Goal: Information Seeking & Learning: Learn about a topic

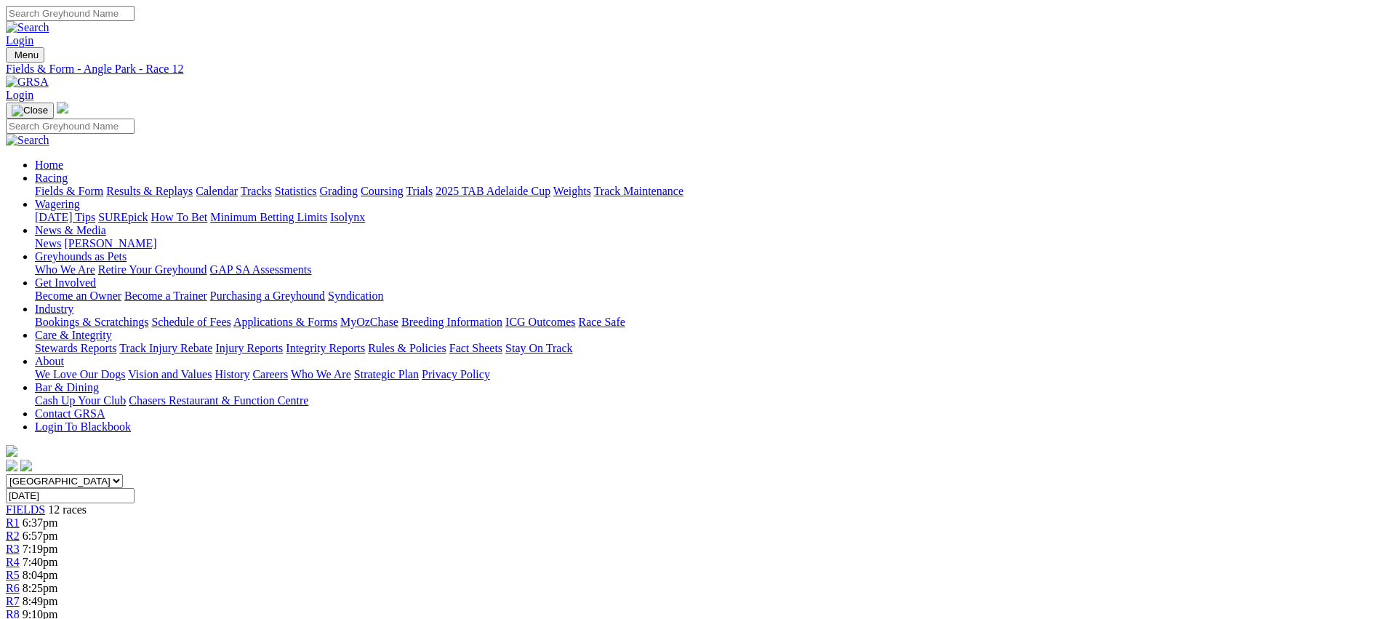
click at [103, 185] on link "Fields & Form" at bounding box center [69, 191] width 68 height 12
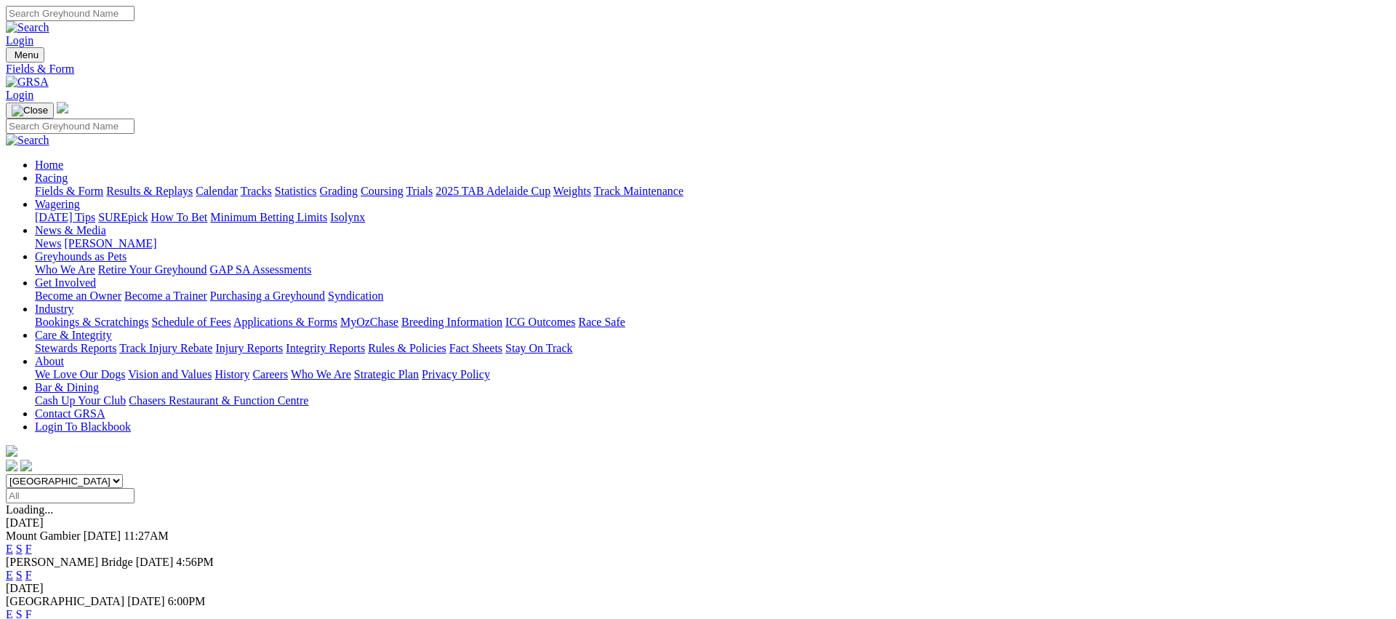
click at [13, 608] on link "E" at bounding box center [9, 614] width 7 height 12
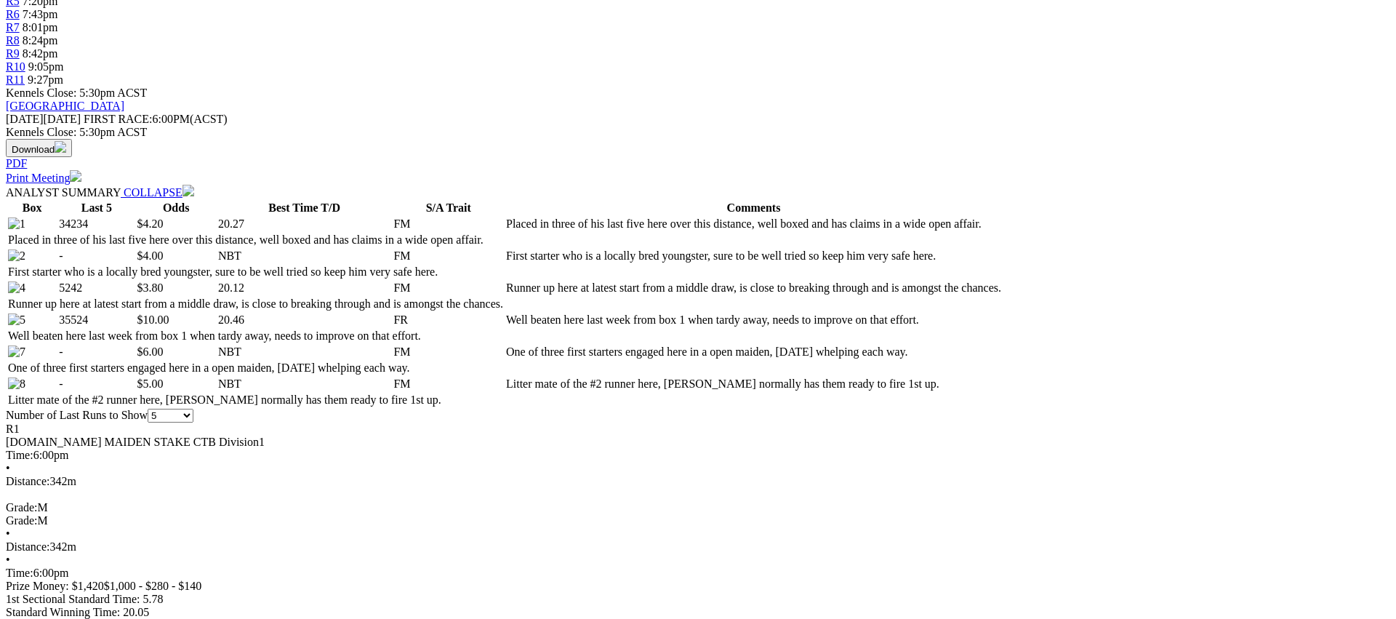
scroll to position [575, 0]
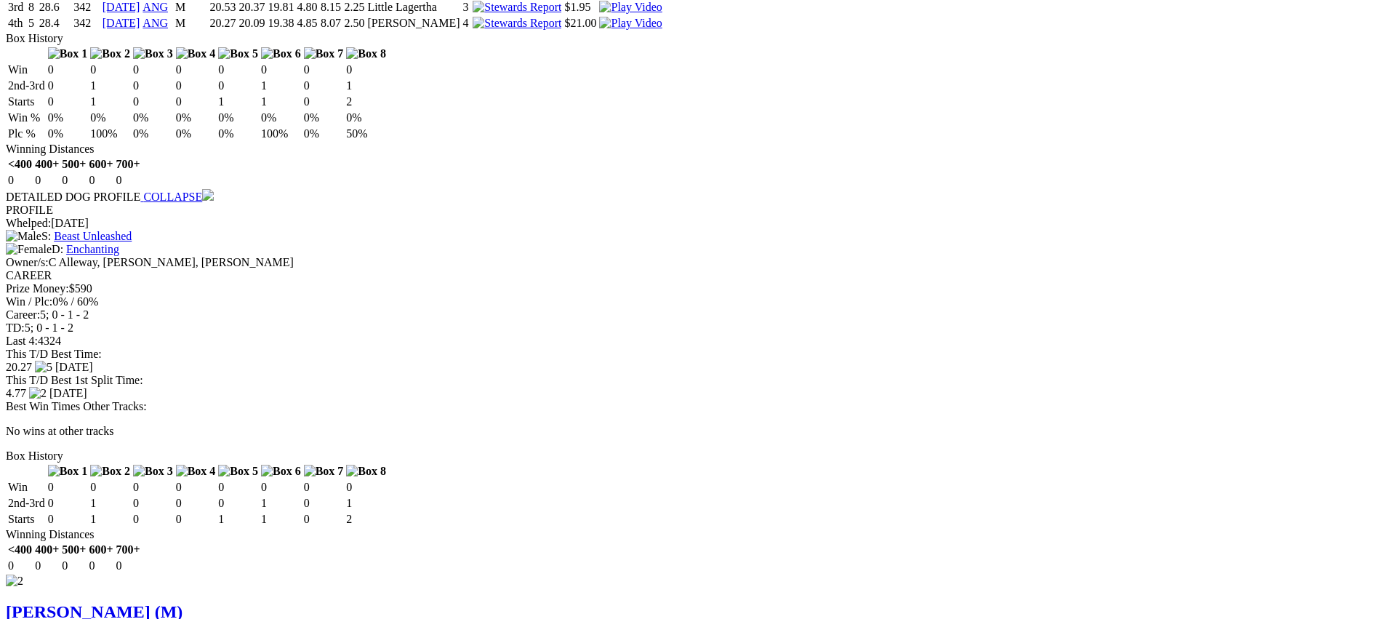
scroll to position [1538, 0]
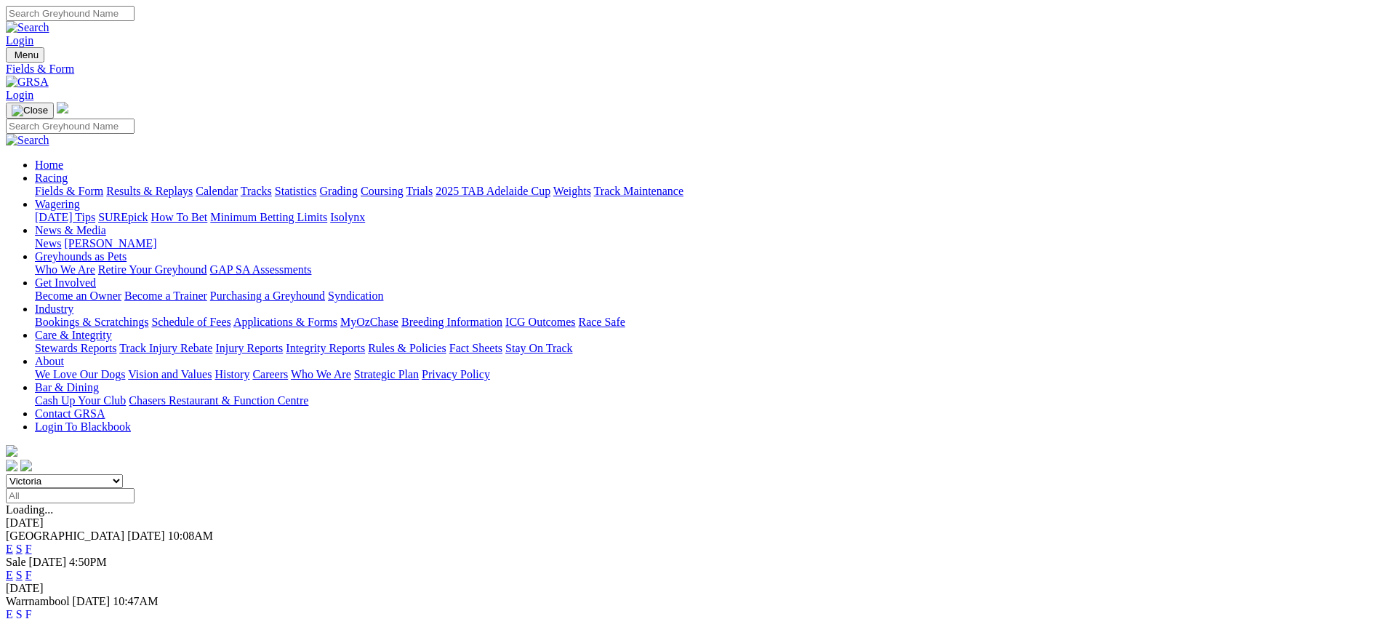
click at [404, 185] on link "Coursing" at bounding box center [382, 191] width 43 height 12
click at [103, 185] on link "Fields & Form" at bounding box center [69, 191] width 68 height 12
click at [123, 474] on select "South Australia New South Wales Northern Territory Queensland Tasmania Victoria…" at bounding box center [64, 481] width 117 height 14
select select "NSW"
click at [32, 569] on link "F" at bounding box center [28, 575] width 7 height 12
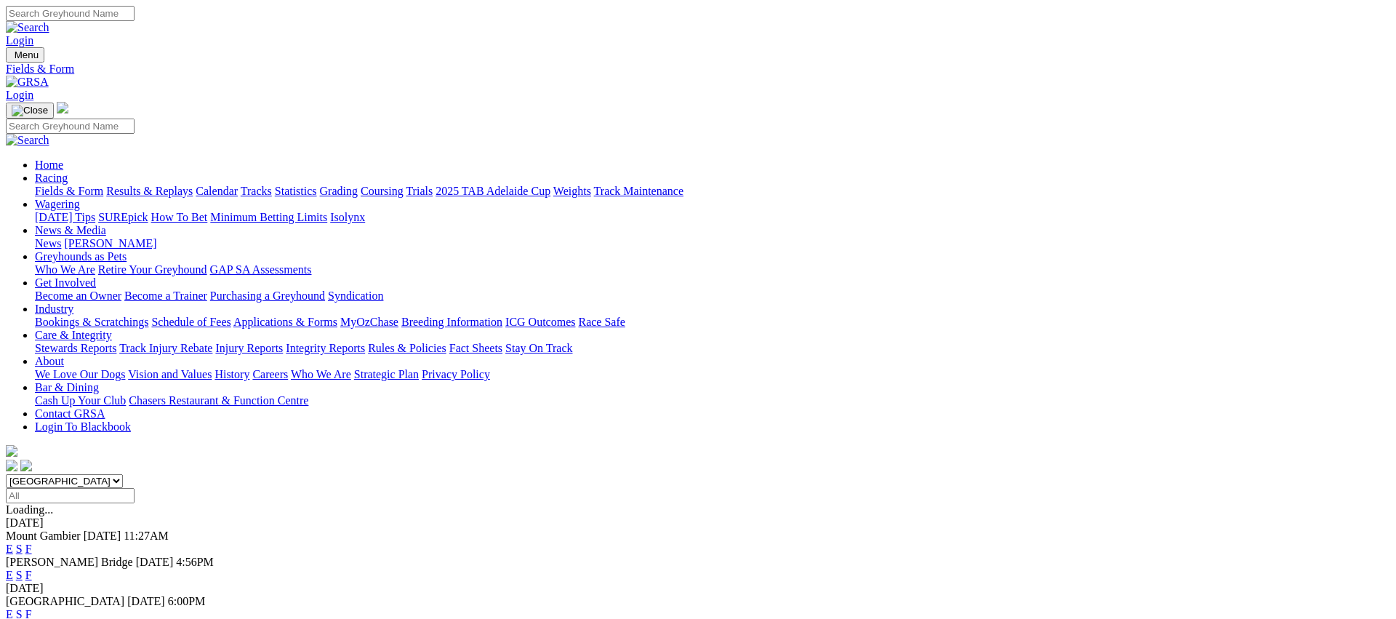
click at [103, 185] on link "Fields & Form" at bounding box center [69, 191] width 68 height 12
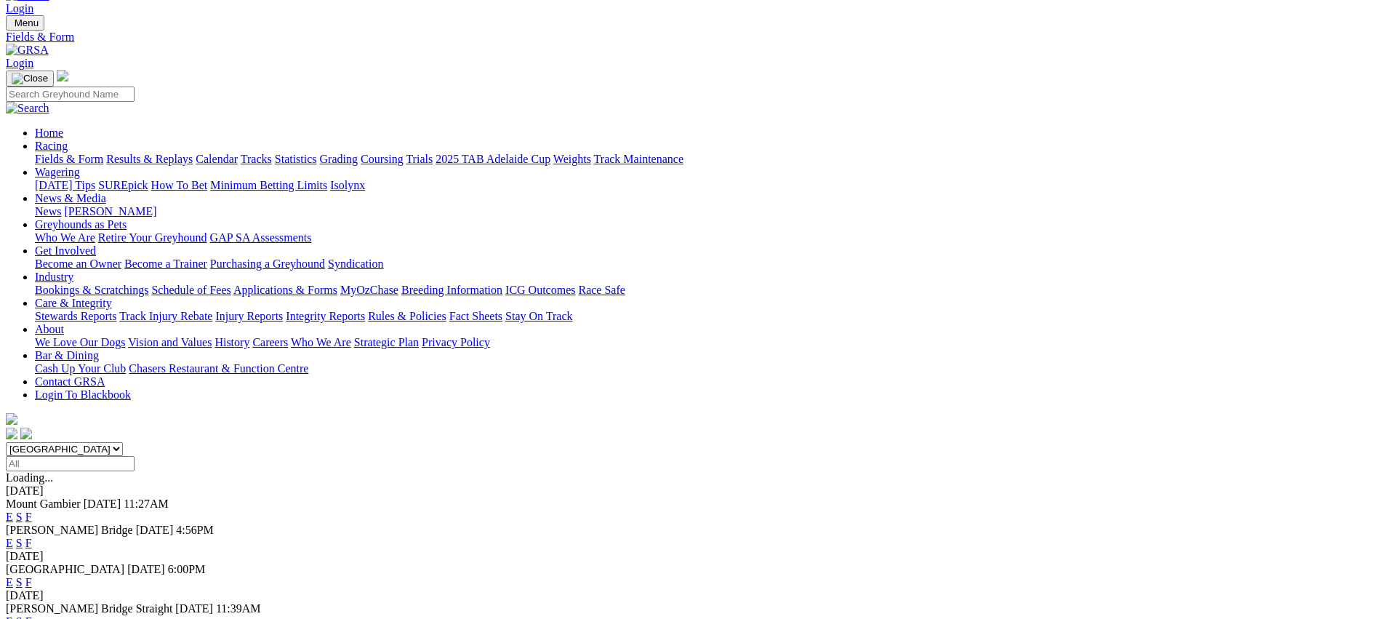
scroll to position [33, 0]
click at [123, 441] on select "South Australia New South Wales Northern Territory Queensland Tasmania Victoria…" at bounding box center [64, 448] width 117 height 14
select select "NT"
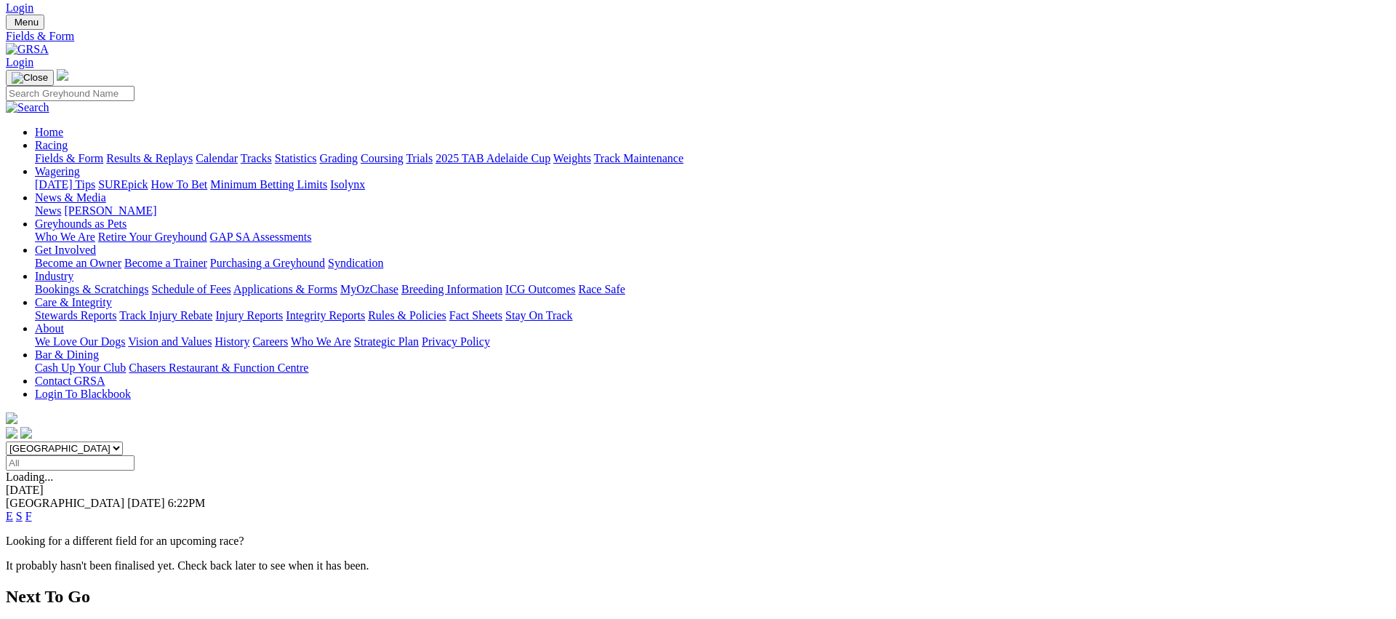
click at [32, 510] on link "F" at bounding box center [28, 516] width 7 height 12
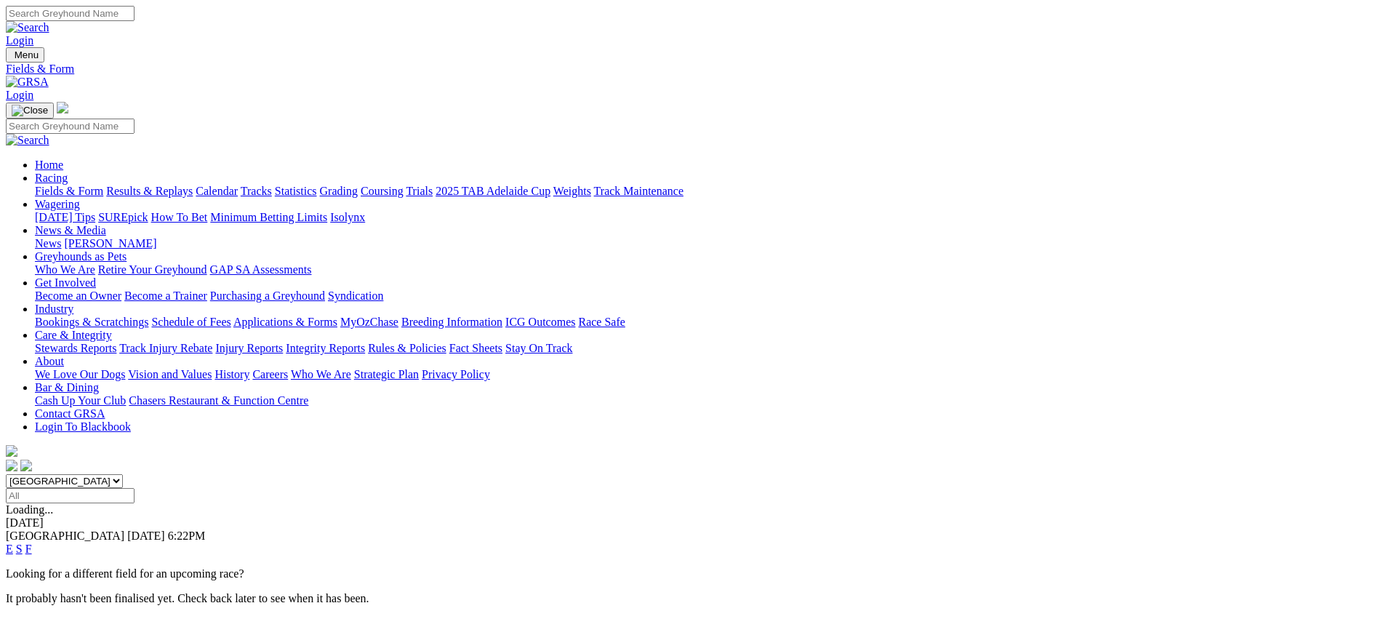
click at [13, 542] on link "E" at bounding box center [9, 548] width 7 height 12
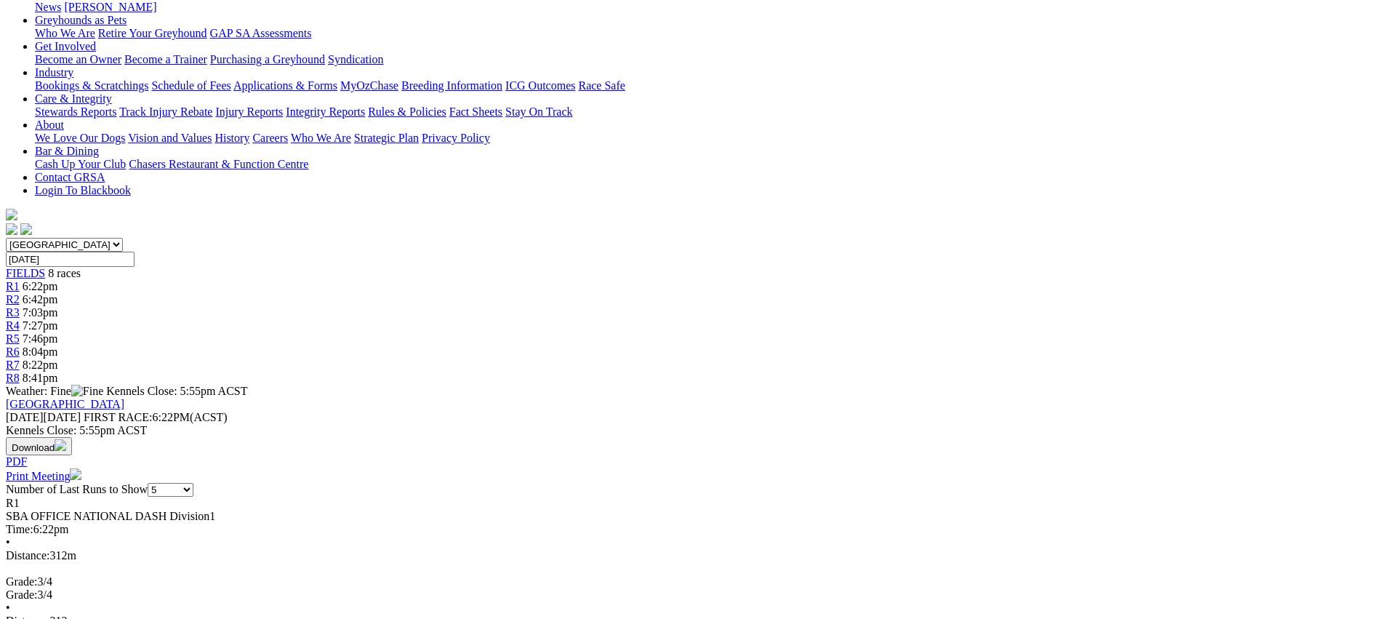
scroll to position [243, 0]
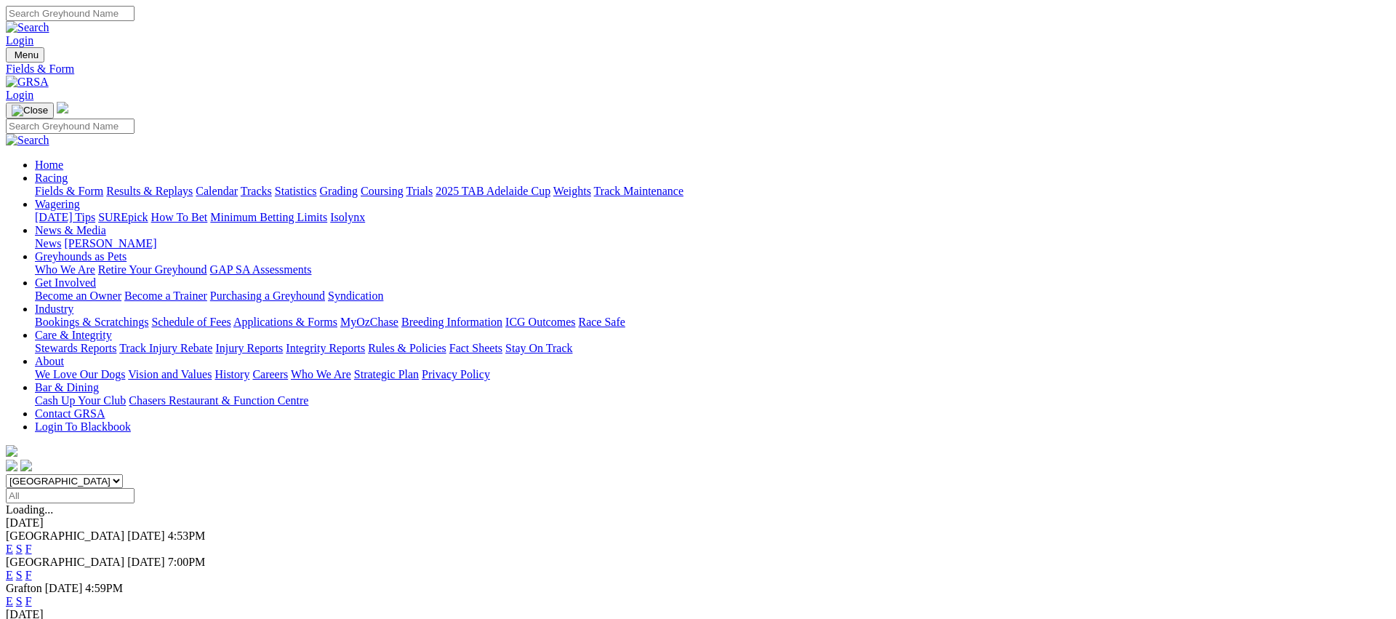
click at [13, 569] on link "E" at bounding box center [9, 575] width 7 height 12
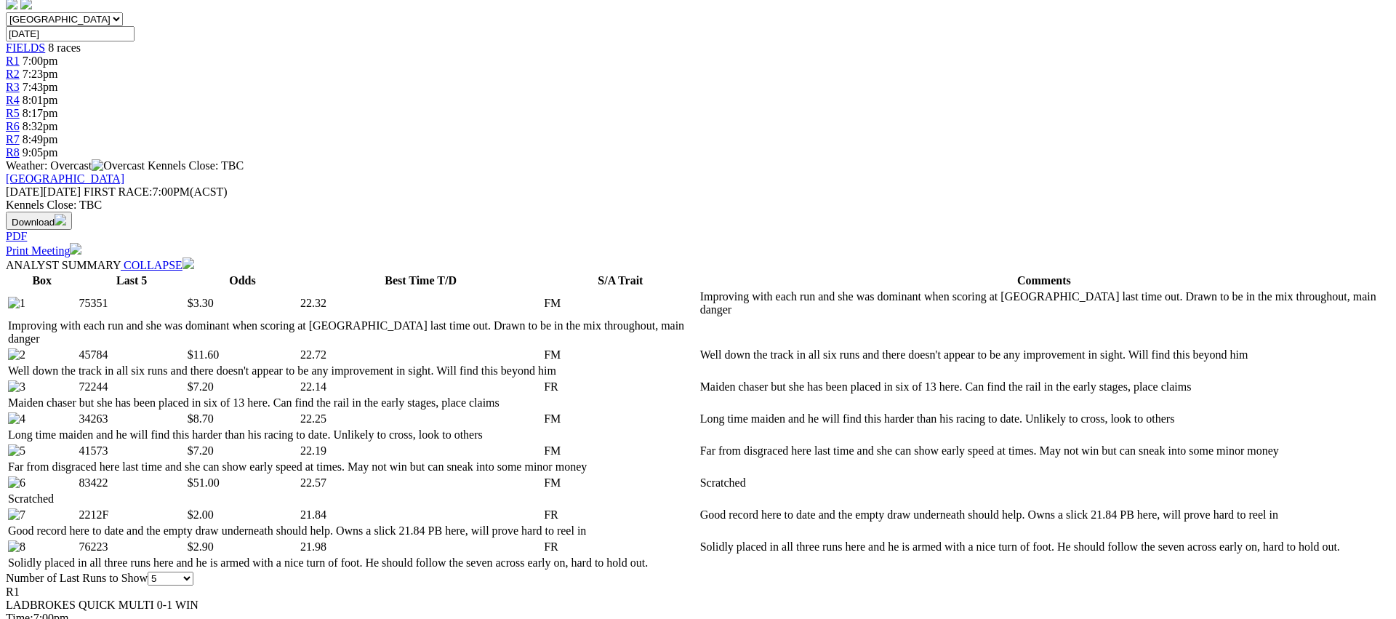
scroll to position [493, 0]
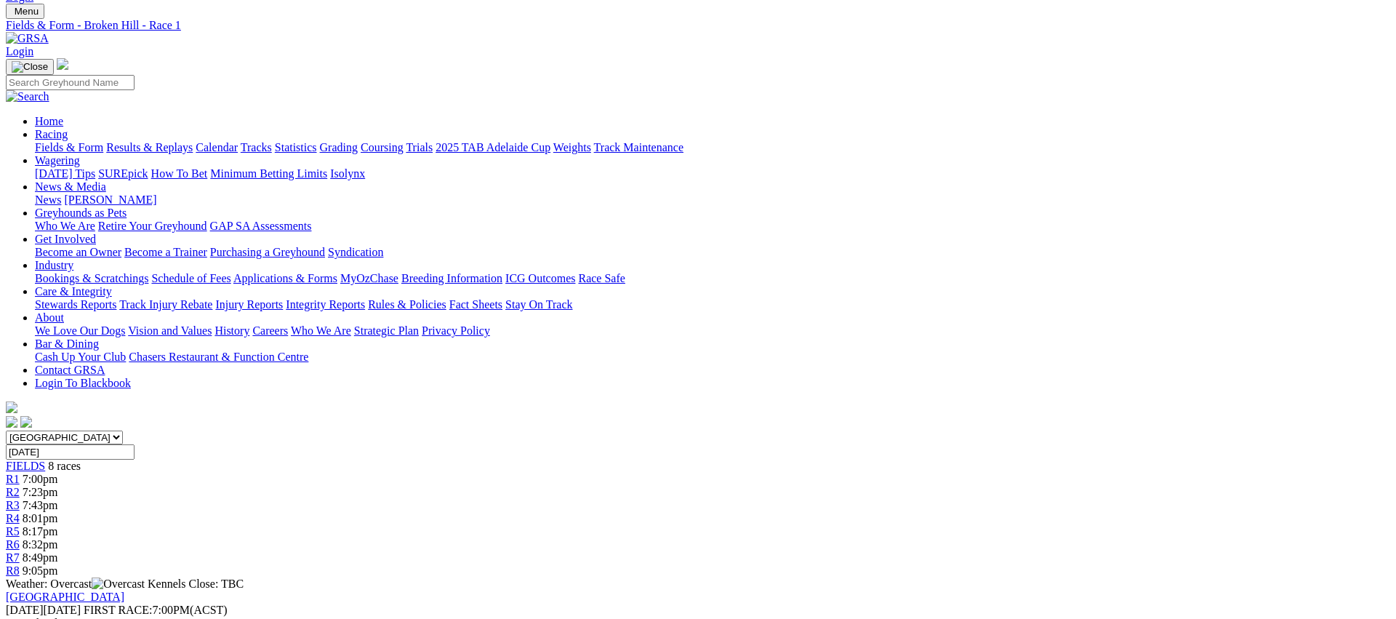
scroll to position [0, 0]
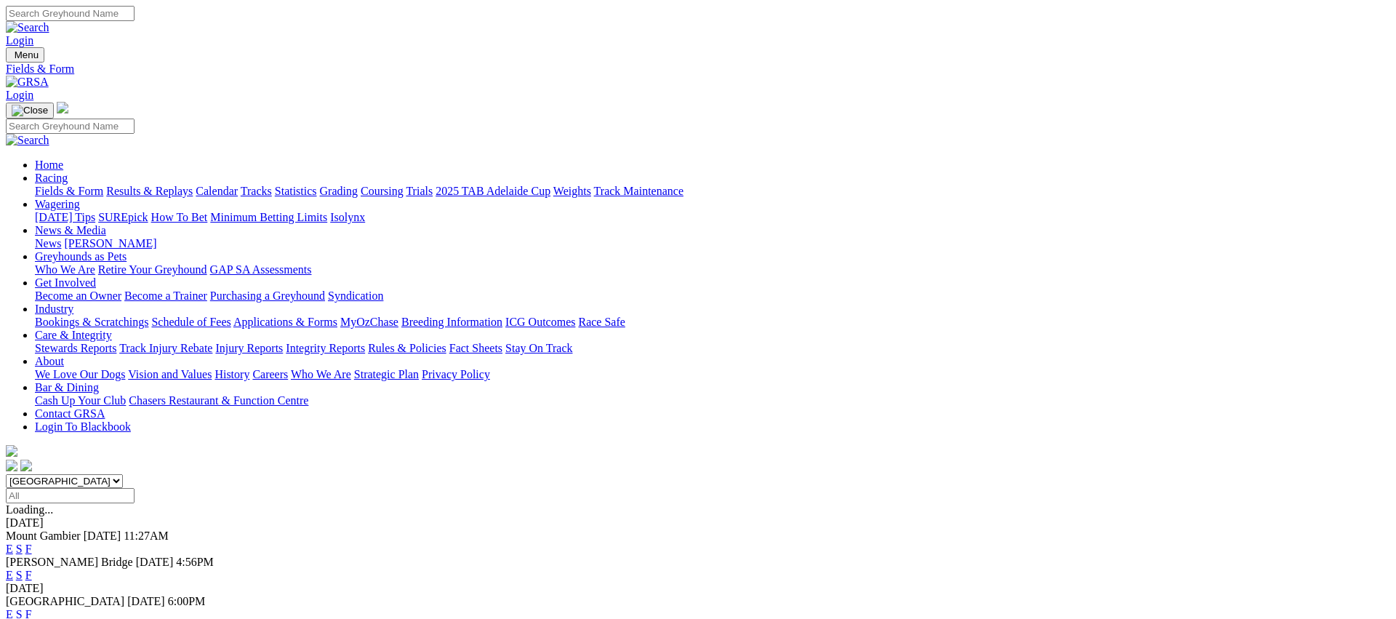
click at [103, 185] on link "Fields & Form" at bounding box center [69, 191] width 68 height 12
click at [123, 474] on select "[GEOGRAPHIC_DATA] [GEOGRAPHIC_DATA] [GEOGRAPHIC_DATA] [GEOGRAPHIC_DATA] [GEOGRA…" at bounding box center [64, 481] width 117 height 14
select select "[GEOGRAPHIC_DATA]"
click at [13, 542] on link "E" at bounding box center [9, 548] width 7 height 12
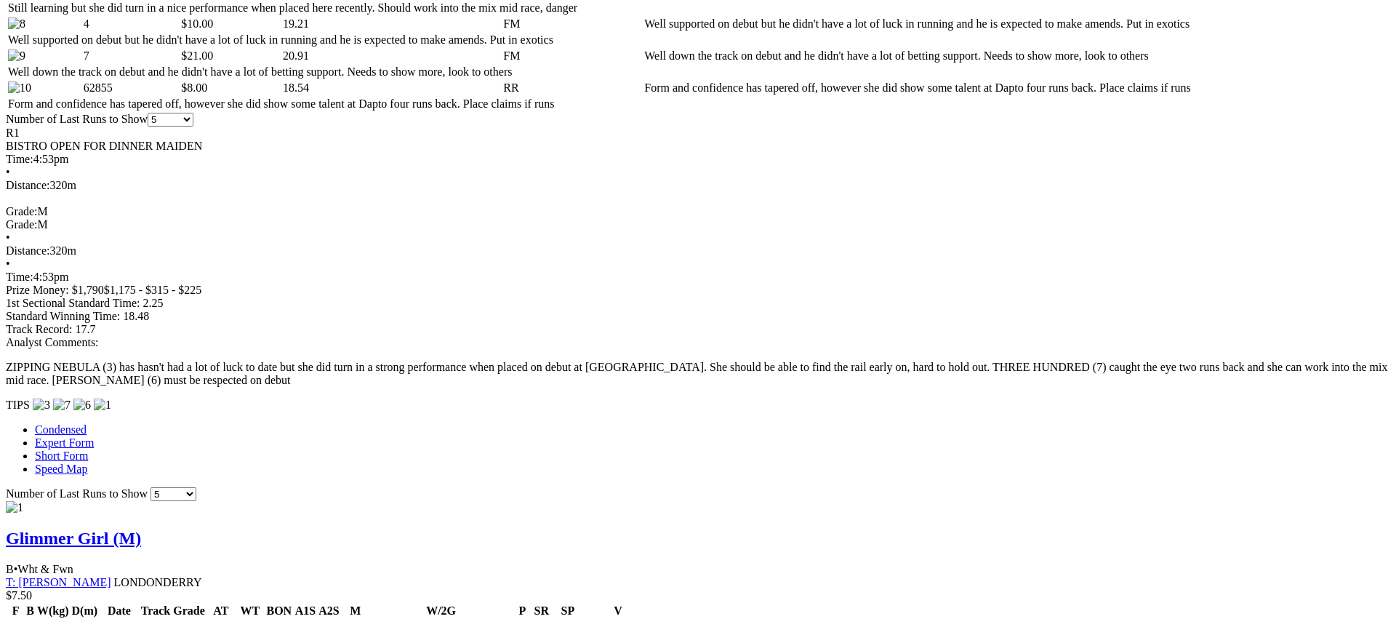
scroll to position [1013, 0]
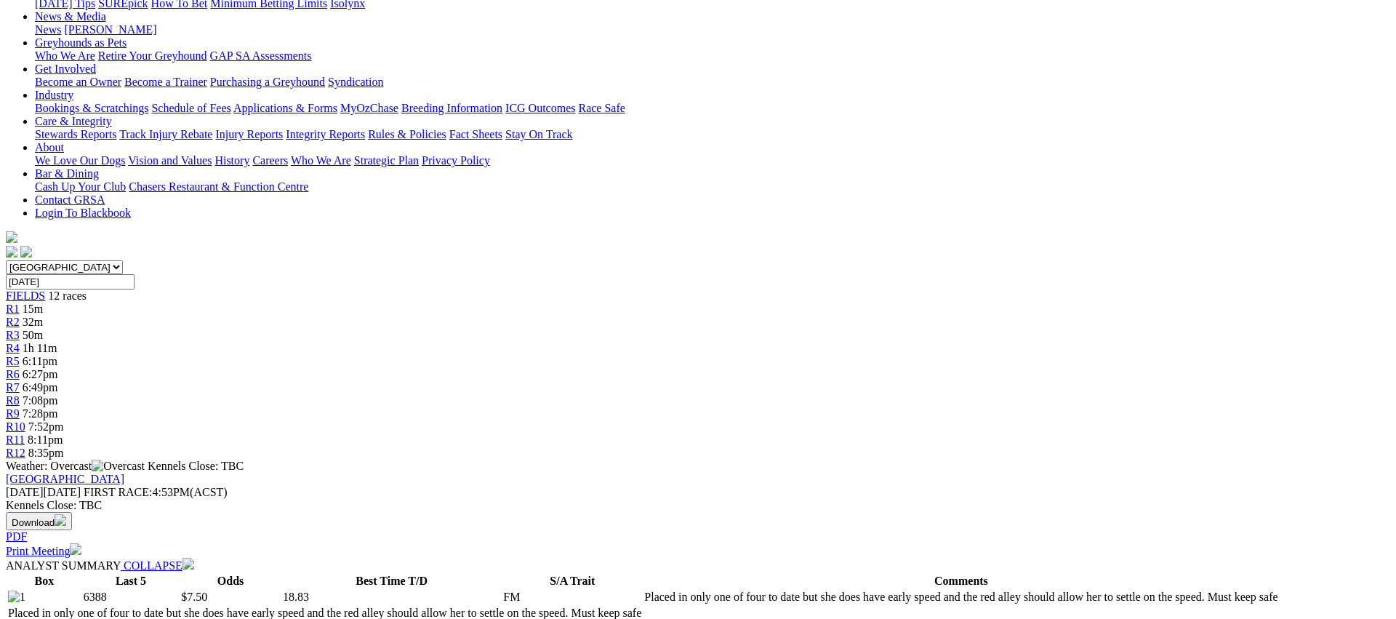
scroll to position [0, 0]
